Goal: Navigation & Orientation: Find specific page/section

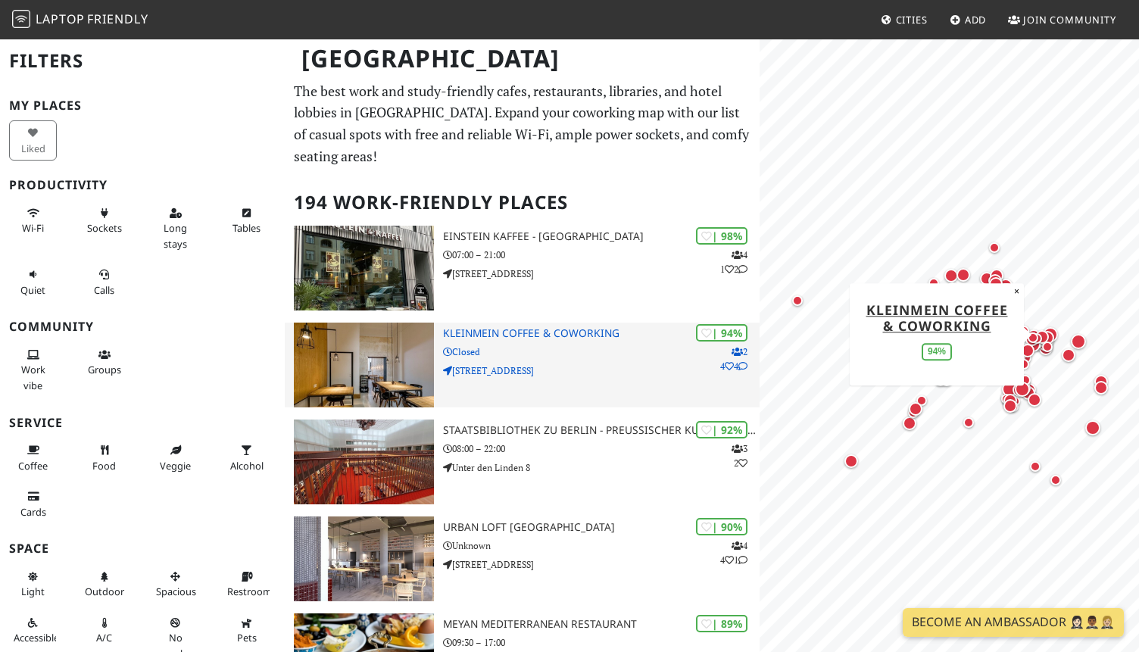
click at [536, 323] on div "| 94% 2 4 4 KleinMein Coffee & Coworking Closed [STREET_ADDRESS]" at bounding box center [601, 365] width 317 height 85
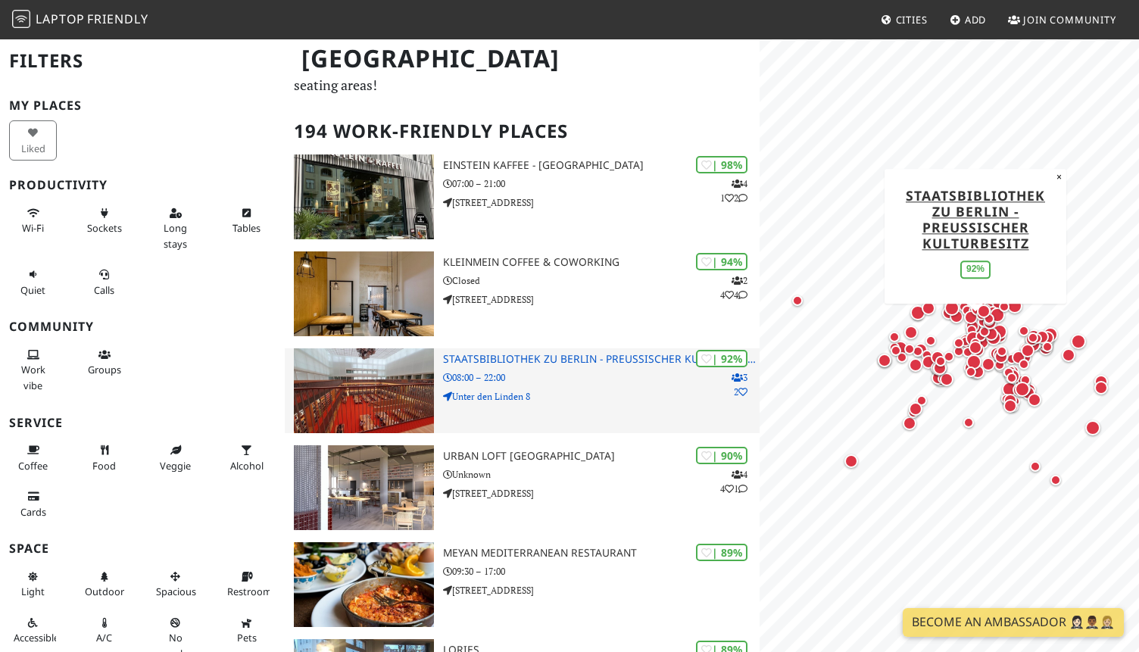
scroll to position [75, 0]
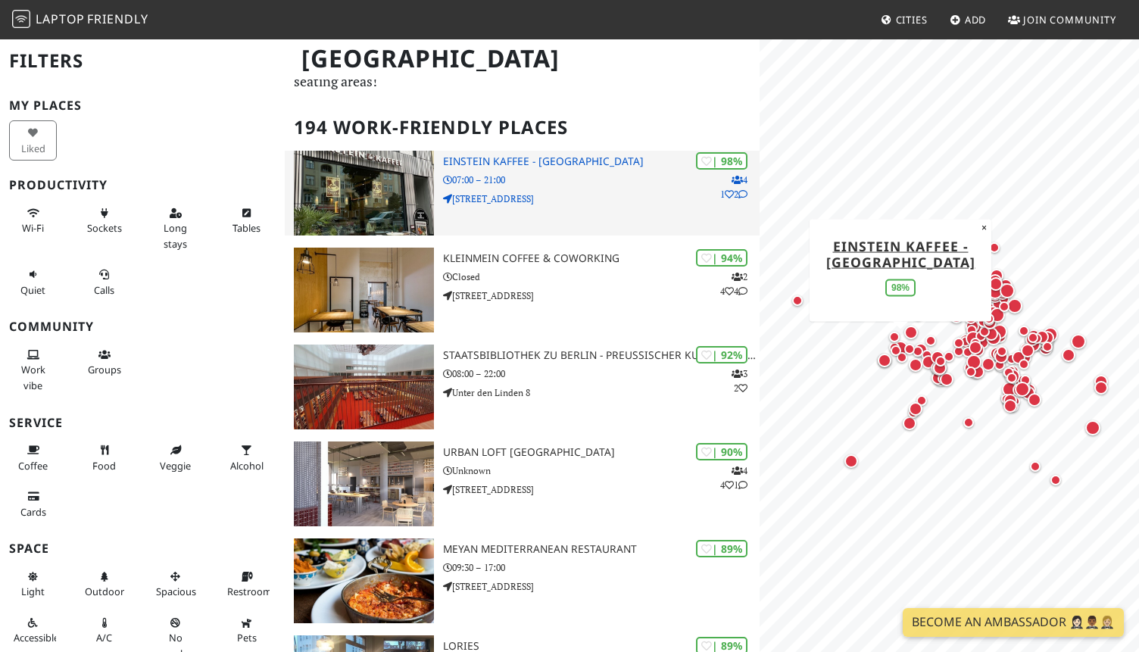
click at [482, 192] on p "[STREET_ADDRESS]" at bounding box center [601, 199] width 317 height 14
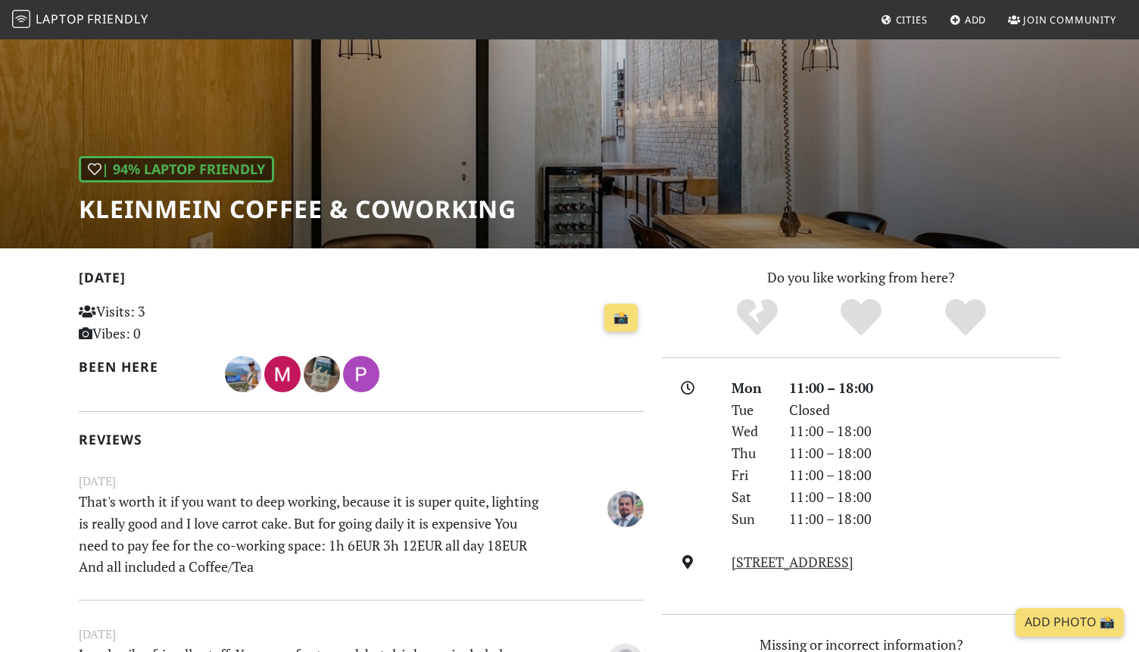
scroll to position [400, 0]
